Goal: Task Accomplishment & Management: Manage account settings

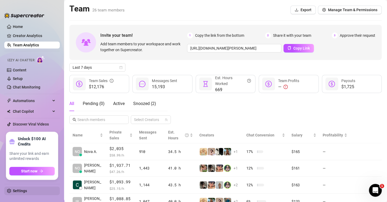
click at [17, 193] on link "Settings" at bounding box center [20, 191] width 14 height 4
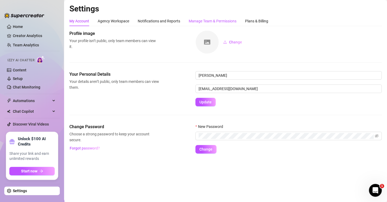
click at [206, 22] on div "Manage Team & Permissions" at bounding box center [213, 21] width 48 height 6
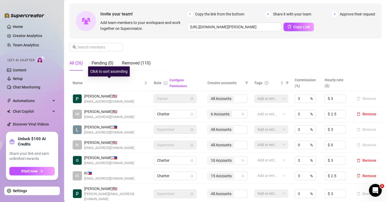
scroll to position [31, 0]
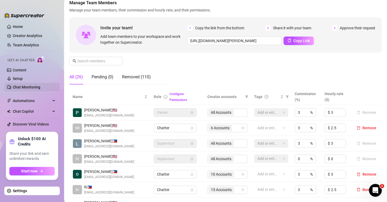
click at [24, 85] on link "Chat Monitoring" at bounding box center [27, 87] width 28 height 4
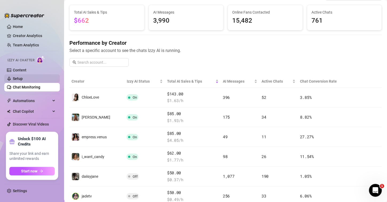
click at [18, 78] on link "Setup" at bounding box center [18, 79] width 10 height 4
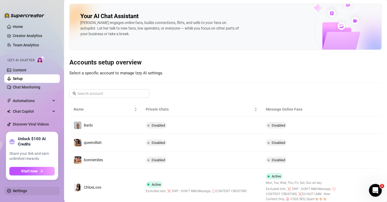
click at [23, 189] on link "Settings" at bounding box center [20, 191] width 14 height 4
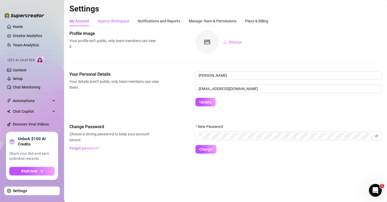
click at [120, 22] on div "Agency Workspace" at bounding box center [114, 21] width 32 height 6
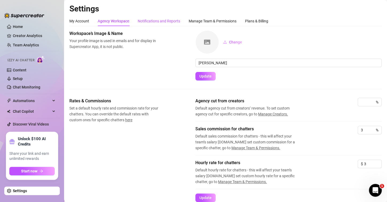
click at [146, 19] on div "Notifications and Reports" at bounding box center [159, 21] width 42 height 6
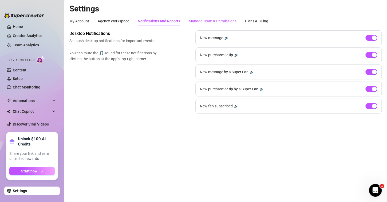
click at [207, 18] on div "Manage Team & Permissions" at bounding box center [213, 21] width 48 height 6
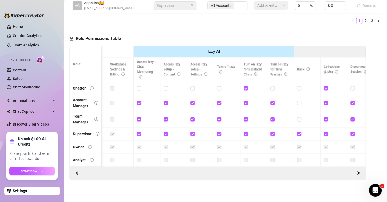
click at [225, 120] on div at bounding box center [227, 119] width 20 height 6
click at [30, 43] on link "Team Analytics" at bounding box center [26, 45] width 26 height 4
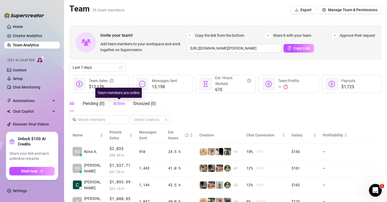
click at [119, 104] on span "Active" at bounding box center [118, 103] width 11 height 5
click at [118, 106] on span "Active" at bounding box center [118, 103] width 11 height 5
click at [123, 106] on span "Active" at bounding box center [118, 103] width 11 height 5
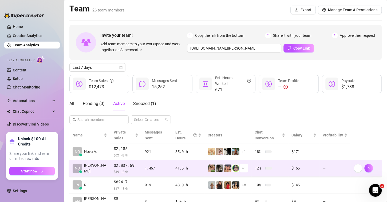
scroll to position [23, 0]
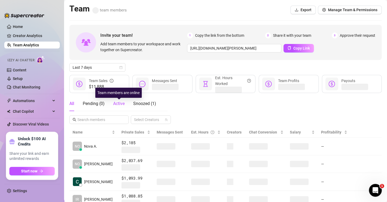
click at [120, 105] on span "Active" at bounding box center [118, 103] width 11 height 5
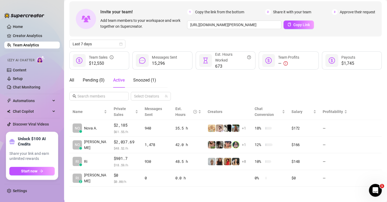
scroll to position [18, 0]
